Goal: Download file/media

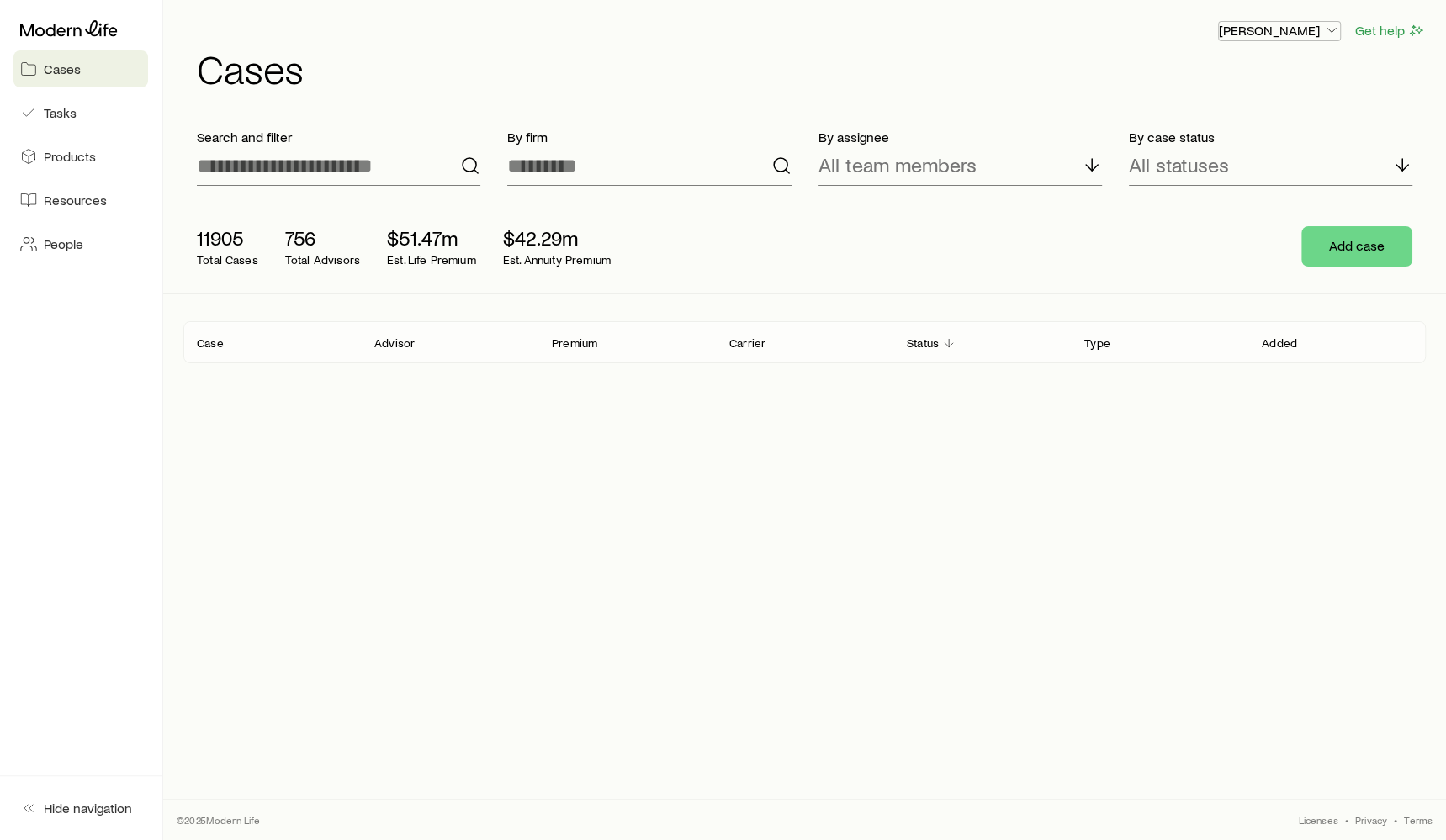
click at [1297, 36] on p "[PERSON_NAME]" at bounding box center [1279, 30] width 121 height 17
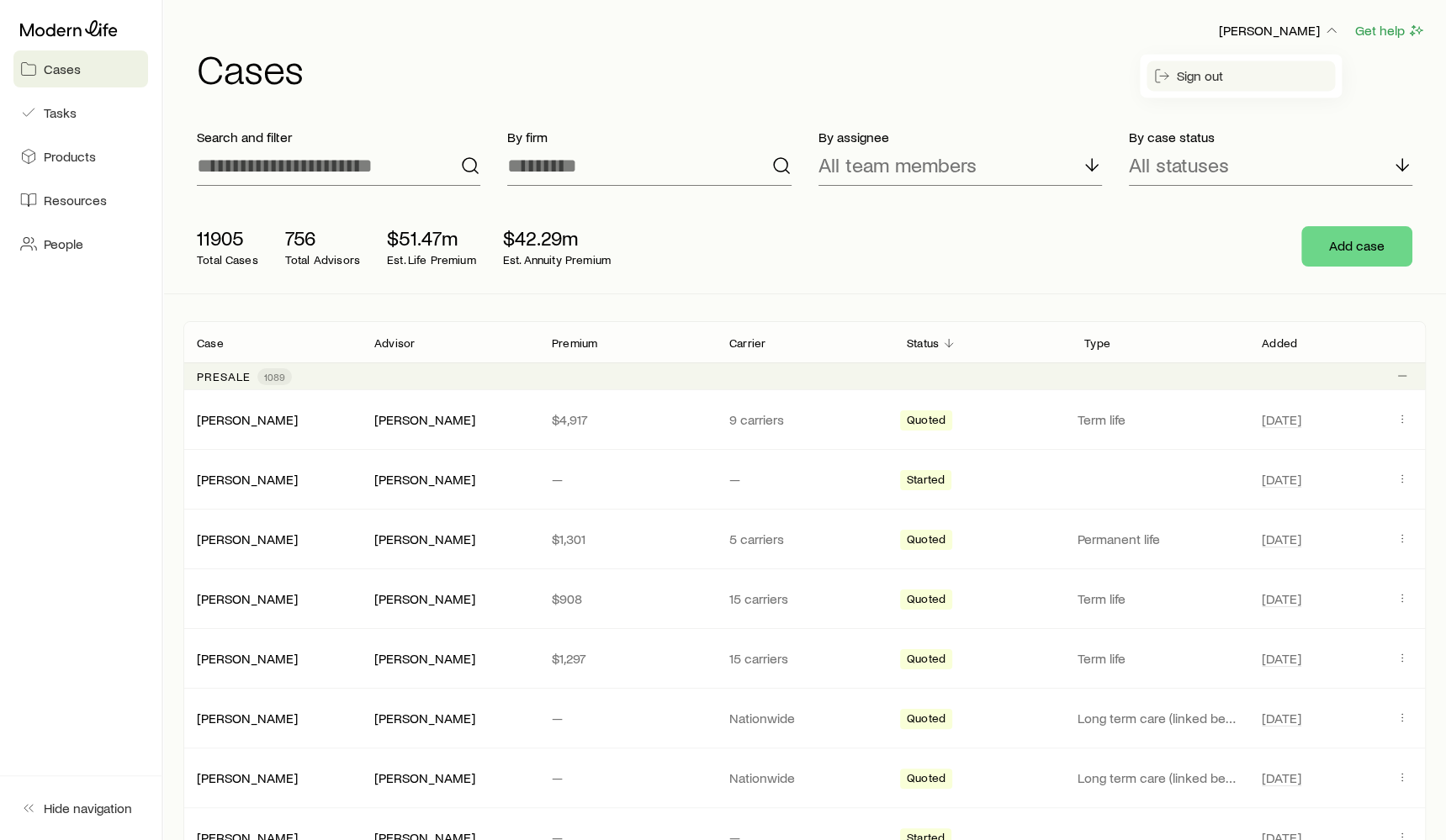
click at [1210, 81] on span "Sign out" at bounding box center [1200, 75] width 46 height 17
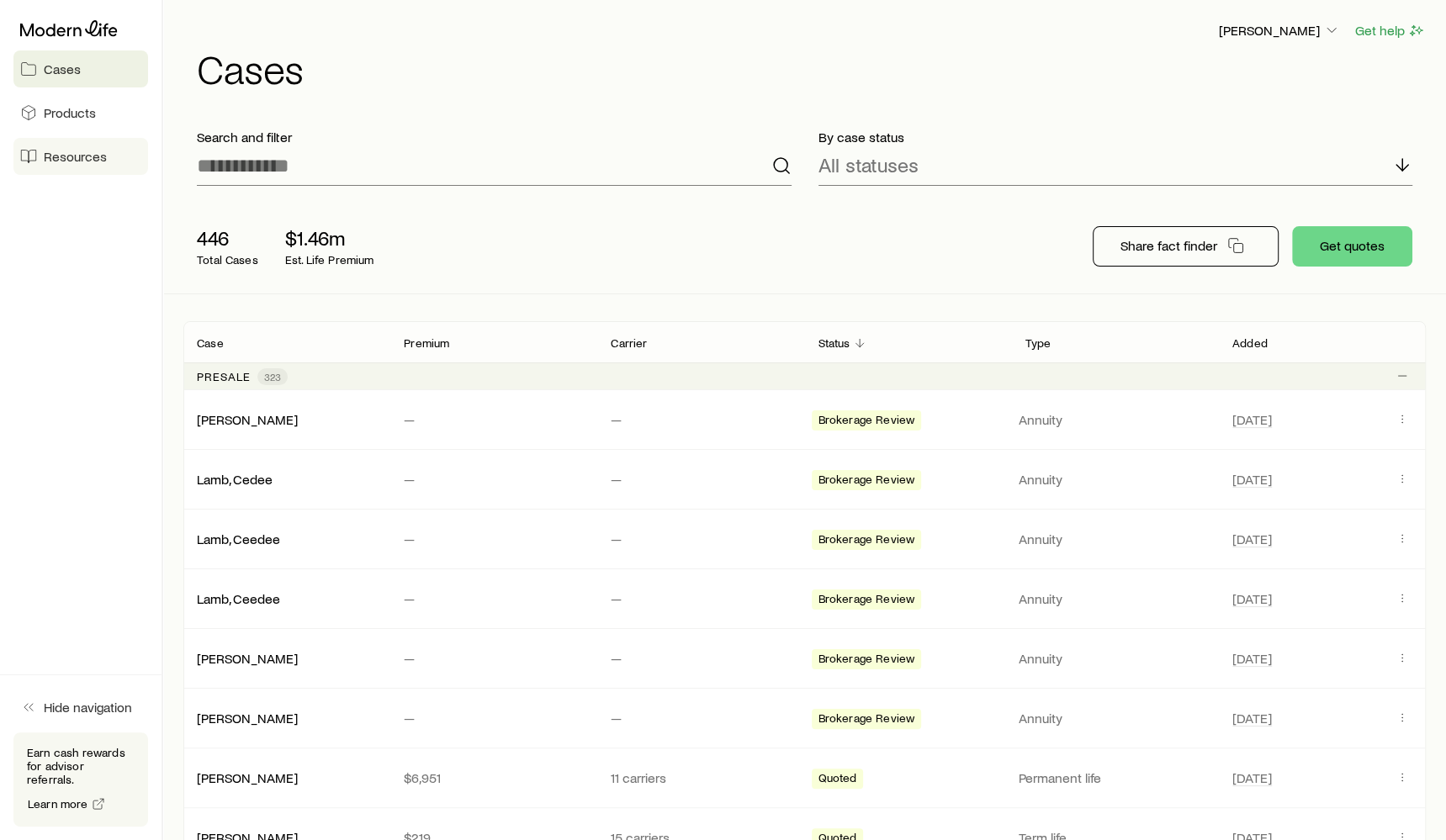
click at [33, 166] on link "Resources" at bounding box center [81, 157] width 135 height 37
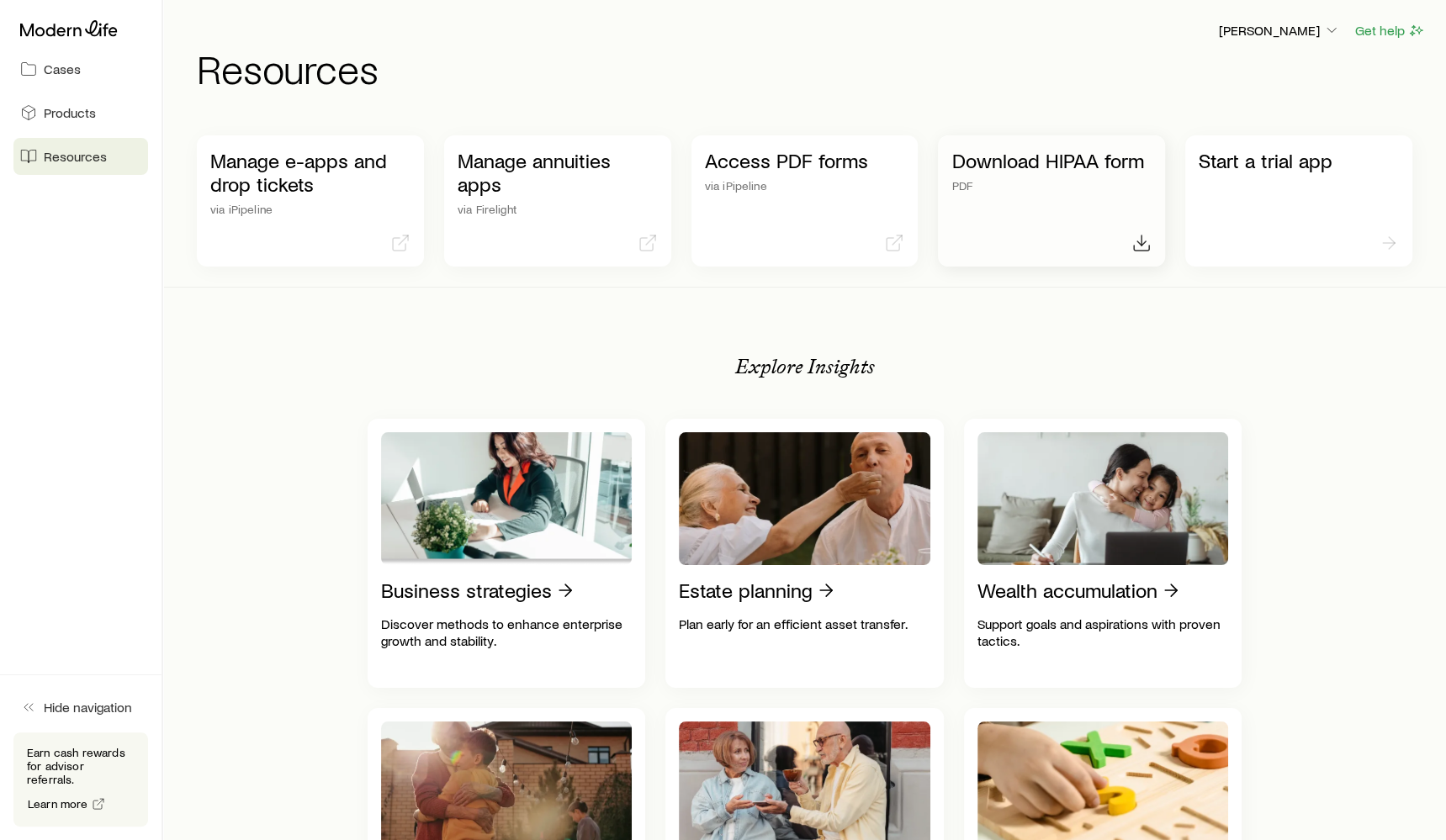
click at [1070, 189] on p "PDF" at bounding box center [1051, 185] width 200 height 13
